Goal: Information Seeking & Learning: Learn about a topic

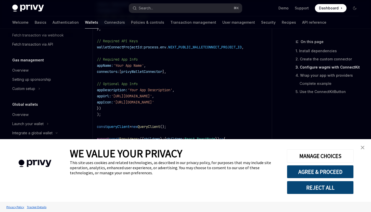
scroll to position [433, 0]
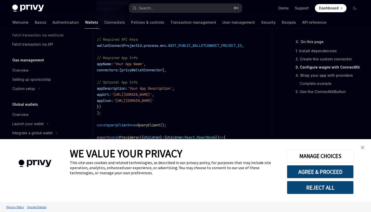
click at [361, 146] on img "close banner" at bounding box center [363, 148] width 4 height 4
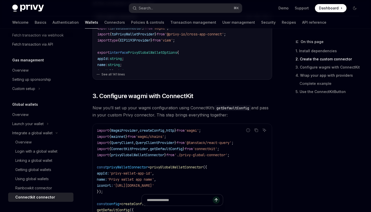
scroll to position [196, 0]
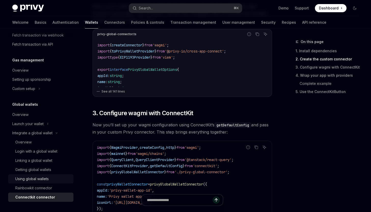
click at [39, 175] on link "Using global wallets" at bounding box center [40, 178] width 65 height 9
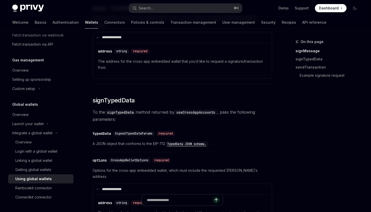
scroll to position [333, 0]
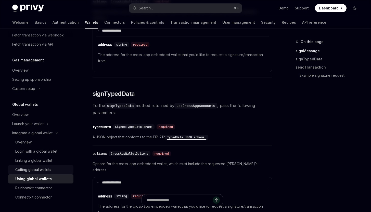
click at [48, 167] on div "Getting global wallets" at bounding box center [33, 170] width 36 height 6
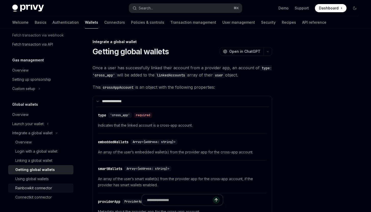
click at [45, 189] on div "Rainbowkit connector" at bounding box center [33, 188] width 37 height 6
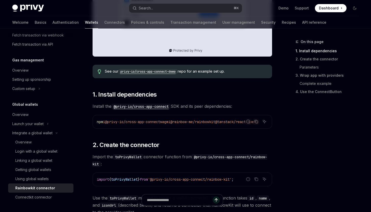
scroll to position [256, 0]
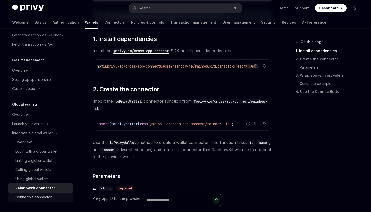
click at [59, 199] on div "Connectkit connector" at bounding box center [42, 197] width 55 height 6
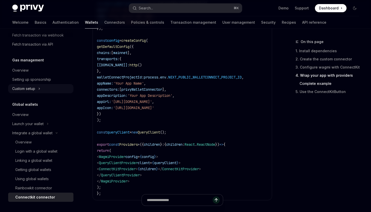
scroll to position [929, 0]
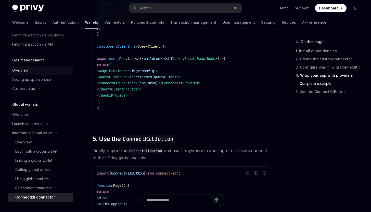
click at [41, 71] on div "Overview" at bounding box center [41, 70] width 58 height 6
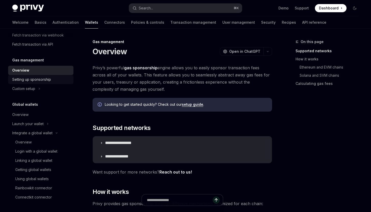
click at [44, 80] on div "Setting up sponsorship" at bounding box center [31, 79] width 39 height 6
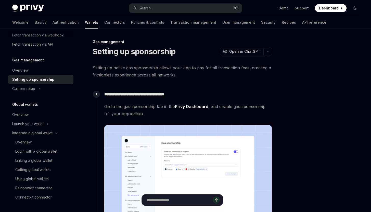
click at [330, 9] on span "Dashboard" at bounding box center [329, 8] width 20 height 5
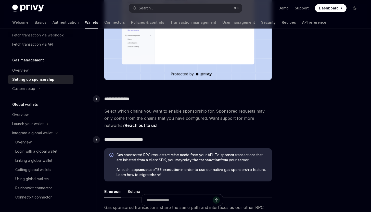
scroll to position [157, 0]
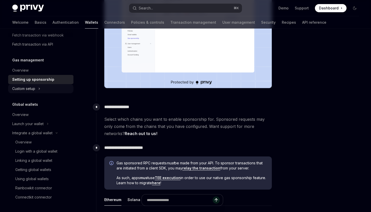
click at [44, 85] on button "Custom setup" at bounding box center [40, 88] width 65 height 9
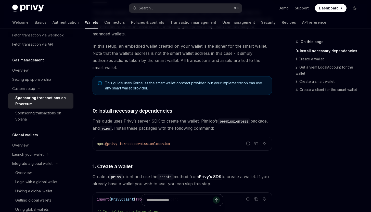
scroll to position [134, 0]
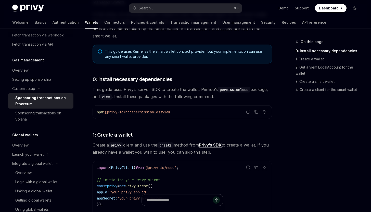
click at [170, 112] on span "viem" at bounding box center [166, 112] width 8 height 5
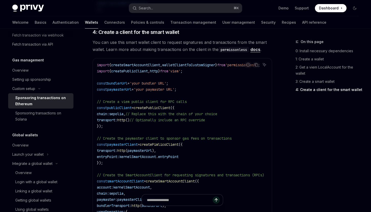
scroll to position [669, 0]
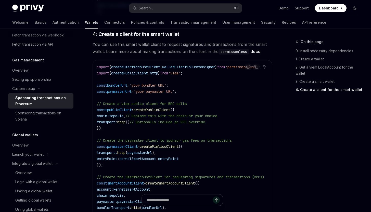
click at [255, 52] on link "docs" at bounding box center [255, 51] width 10 height 5
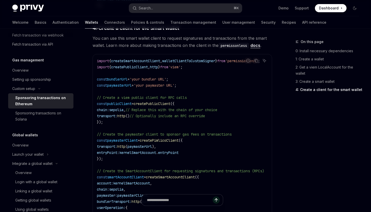
scroll to position [677, 0]
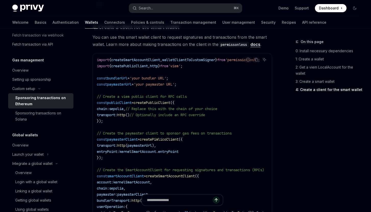
click at [197, 109] on span "// Replace this with the chain of your choice" at bounding box center [171, 109] width 92 height 5
click at [189, 119] on code "import { createSmartAccountClient , walletClientToCustomSigner } from 'permissi…" at bounding box center [187, 142] width 180 height 171
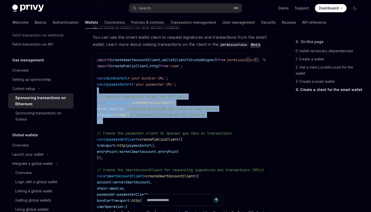
drag, startPoint x: 189, startPoint y: 119, endPoint x: 197, endPoint y: 91, distance: 29.5
click at [197, 91] on code "import { createSmartAccountClient , walletClientToCustomSigner } from 'permissi…" at bounding box center [187, 142] width 180 height 171
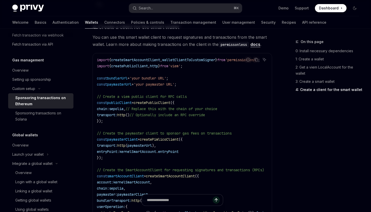
click at [197, 91] on code "import { createSmartAccountClient , walletClientToCustomSigner } from 'permissi…" at bounding box center [187, 142] width 180 height 171
click at [185, 114] on span "// Optionally include an RPC override" at bounding box center [167, 115] width 75 height 5
click at [199, 127] on code "import { createSmartAccountClient , walletClientToCustomSigner } from 'permissi…" at bounding box center [187, 142] width 180 height 171
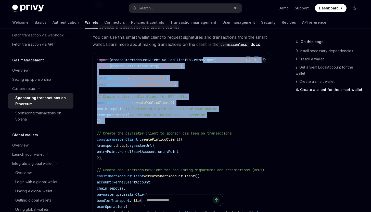
drag, startPoint x: 199, startPoint y: 127, endPoint x: 212, endPoint y: 58, distance: 70.1
click at [212, 58] on code "import { createSmartAccountClient , walletClientToCustomSigner } from 'permissi…" at bounding box center [187, 142] width 180 height 171
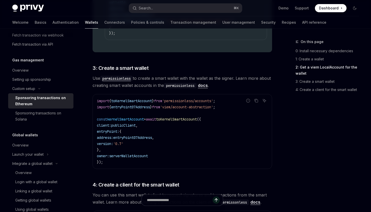
scroll to position [479, 0]
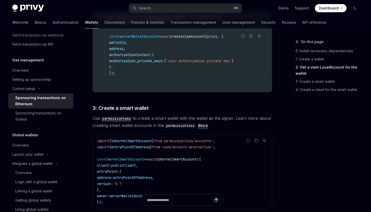
click at [239, 100] on div "This guide explains how to use smart wallets from your server to sponsor gas fe…" at bounding box center [183, 36] width 180 height 806
click at [231, 151] on code "import { toKernelSmartAccount } from 'permissionless/accounts' ; import { entry…" at bounding box center [182, 171] width 171 height 67
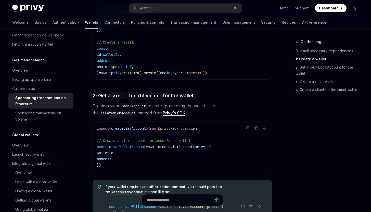
scroll to position [344, 0]
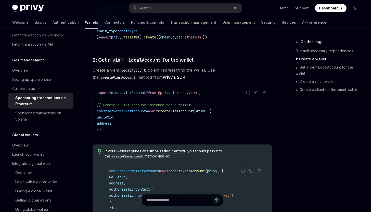
click at [223, 123] on code "import { createViemAccount } from '@privy-io/node/viem' ; // Create a viem acco…" at bounding box center [182, 111] width 171 height 43
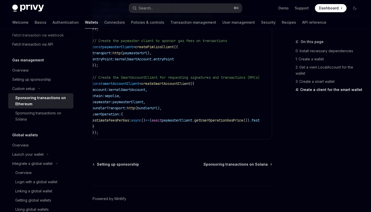
scroll to position [0, 0]
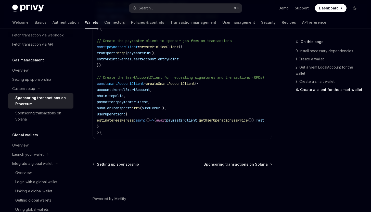
click at [157, 78] on span "// Create the SmartAccountClient for requesting signatures and transactions (RP…" at bounding box center [180, 77] width 167 height 5
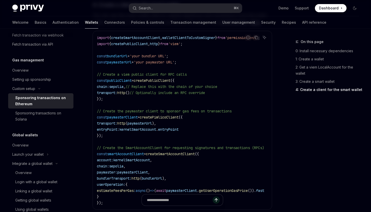
scroll to position [694, 0]
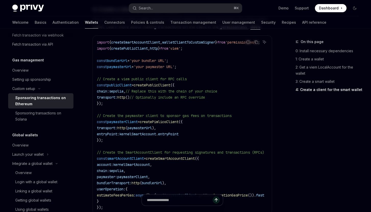
click at [160, 71] on code "import { createSmartAccountClient , walletClientToCustomSigner } from 'permissi…" at bounding box center [187, 124] width 180 height 171
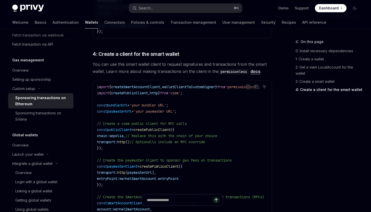
scroll to position [646, 0]
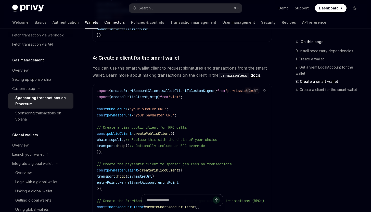
click at [104, 22] on link "Connectors" at bounding box center [114, 22] width 21 height 12
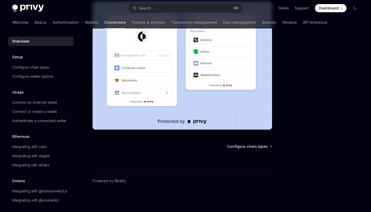
scroll to position [9, 0]
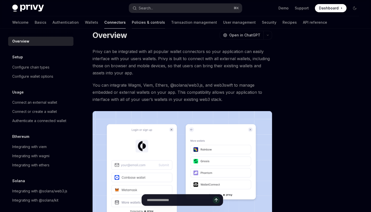
click at [132, 20] on link "Policies & controls" at bounding box center [148, 22] width 33 height 12
type textarea "*"
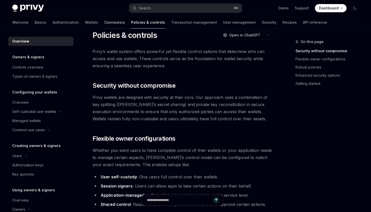
click at [104, 20] on link "Connectors" at bounding box center [114, 22] width 21 height 12
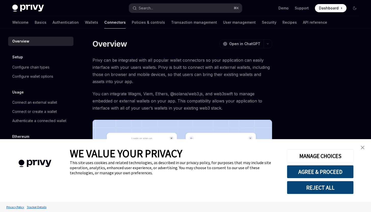
click at [142, 103] on span "You can integrate Wagmi, Viem, Ethers, @solana/web3.js, and web3swift to manage…" at bounding box center [183, 100] width 180 height 21
click at [185, 66] on span "Privy can be integrated with all popular wallet connectors so your application …" at bounding box center [183, 71] width 180 height 29
click at [361, 146] on img "close banner" at bounding box center [363, 148] width 4 height 4
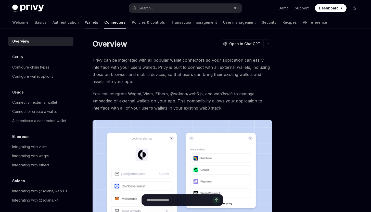
click at [85, 22] on link "Wallets" at bounding box center [91, 22] width 13 height 12
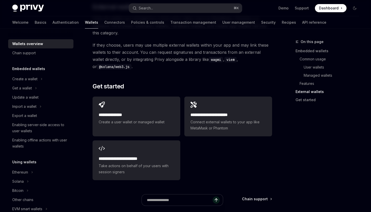
scroll to position [803, 0]
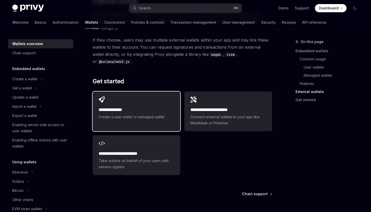
click at [178, 106] on div "**********" at bounding box center [137, 109] width 88 height 34
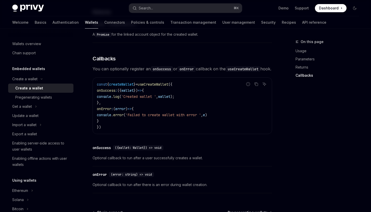
scroll to position [414, 0]
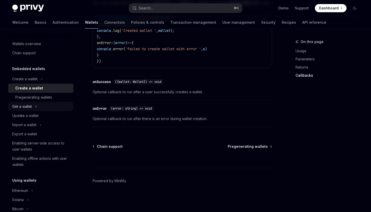
click at [51, 110] on button "Get a wallet" at bounding box center [40, 106] width 65 height 9
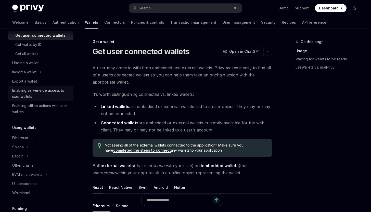
scroll to position [80, 0]
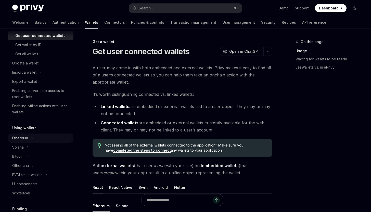
click at [28, 139] on div "Ethereum" at bounding box center [20, 138] width 16 height 6
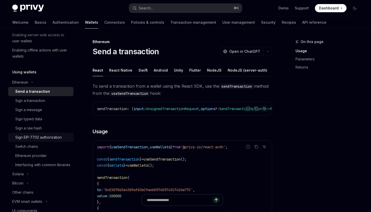
scroll to position [145, 0]
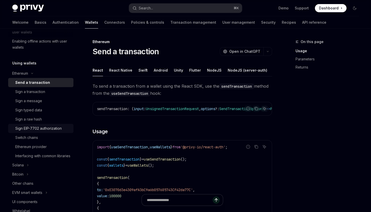
click at [29, 130] on div "Sign EIP-7702 authorization" at bounding box center [38, 128] width 46 height 6
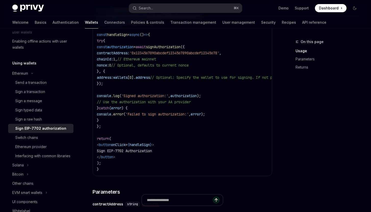
scroll to position [230, 0]
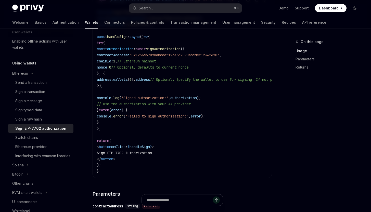
click at [185, 90] on code "import { useSign7702Authorization , useWallets } from '@privy-io/react-auth' ; …" at bounding box center [230, 85] width 267 height 177
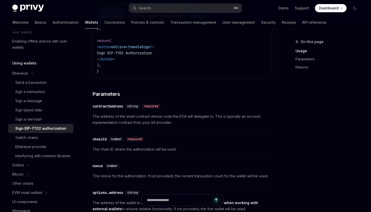
scroll to position [162, 0]
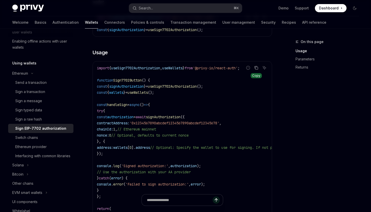
click at [256, 69] on icon "Copy the contents from the code block" at bounding box center [256, 68] width 4 height 4
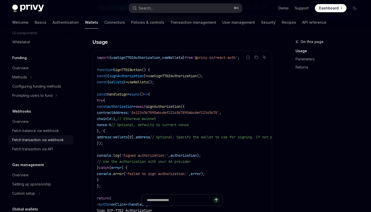
scroll to position [361, 0]
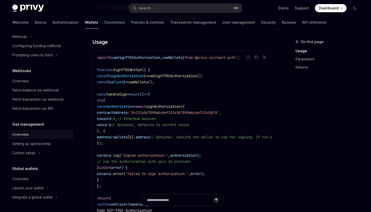
click at [33, 135] on div "Overview" at bounding box center [41, 135] width 58 height 6
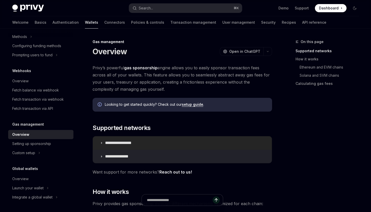
click at [122, 141] on p "**********" at bounding box center [124, 143] width 38 height 5
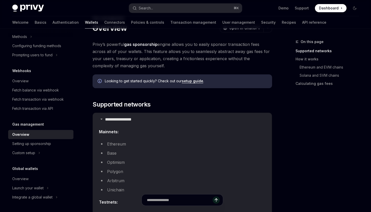
scroll to position [18, 0]
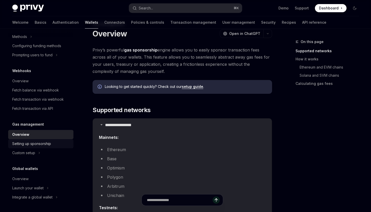
click at [53, 141] on link "Setting up sponsorship" at bounding box center [40, 143] width 65 height 9
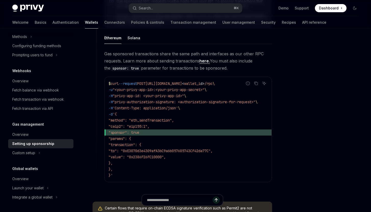
scroll to position [316, 0]
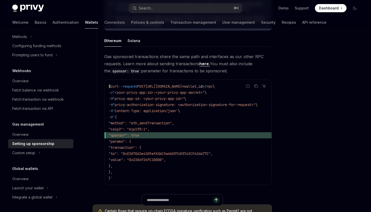
click at [232, 105] on span ""privy-authorization-signature: <authorization-signature-for-request>"" at bounding box center [184, 105] width 143 height 5
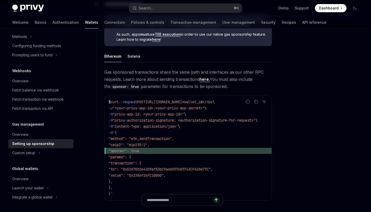
click at [229, 83] on span "Gas sponsored transactions share the same path and interfaces as our other RPC …" at bounding box center [188, 79] width 168 height 21
click at [236, 110] on div "Report incorrect code" at bounding box center [248, 109] width 36 height 5
click at [45, 151] on button "Custom setup" at bounding box center [40, 152] width 65 height 9
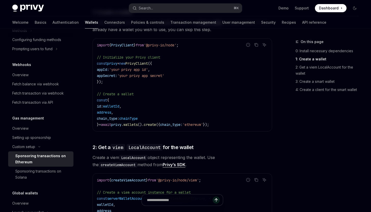
scroll to position [258, 0]
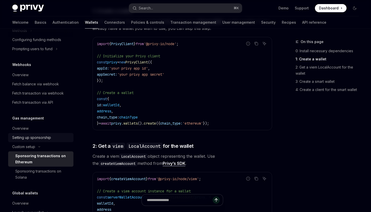
click at [36, 141] on div "Setting up sponsorship" at bounding box center [31, 138] width 39 height 6
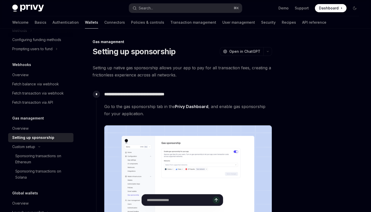
type textarea "*"
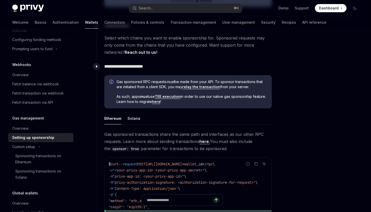
scroll to position [252, 0]
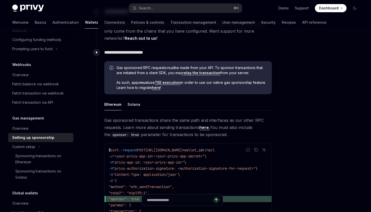
click at [160, 90] on link "here" at bounding box center [156, 87] width 8 height 5
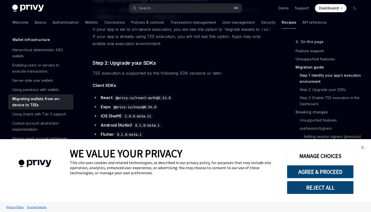
scroll to position [406, 0]
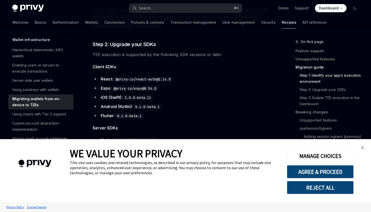
click at [362, 146] on img "close banner" at bounding box center [363, 148] width 4 height 4
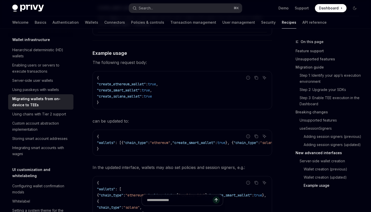
scroll to position [1640, 0]
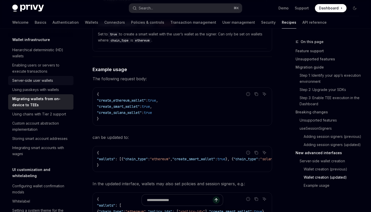
click at [60, 84] on div "Server-side user wallets" at bounding box center [41, 81] width 58 height 6
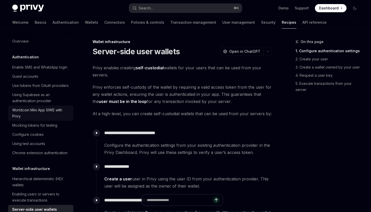
click at [55, 119] on div "Worldcoin Mini App SIWE with Privy" at bounding box center [41, 113] width 58 height 12
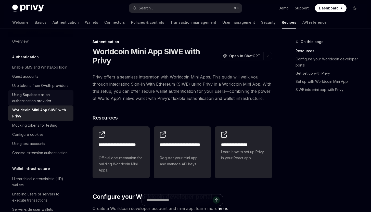
click at [56, 104] on div "Using Supabase as an authentication provider" at bounding box center [41, 98] width 58 height 12
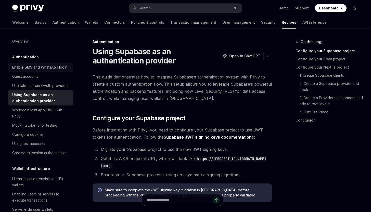
click at [66, 70] on div "Enable SMS and WhatsApp login" at bounding box center [39, 67] width 55 height 6
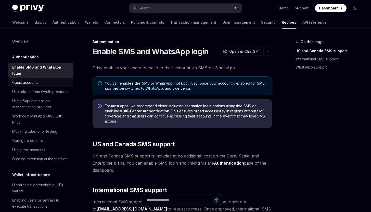
click at [57, 78] on link "Guest accounts" at bounding box center [40, 82] width 65 height 9
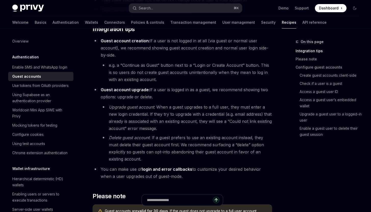
scroll to position [167, 0]
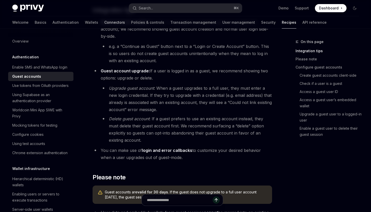
click at [104, 20] on link "Connectors" at bounding box center [114, 22] width 21 height 12
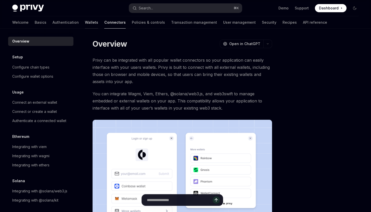
click at [85, 18] on link "Wallets" at bounding box center [91, 22] width 13 height 12
type textarea "*"
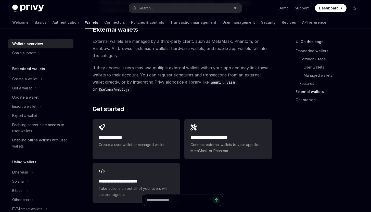
scroll to position [798, 0]
